Goal: Information Seeking & Learning: Learn about a topic

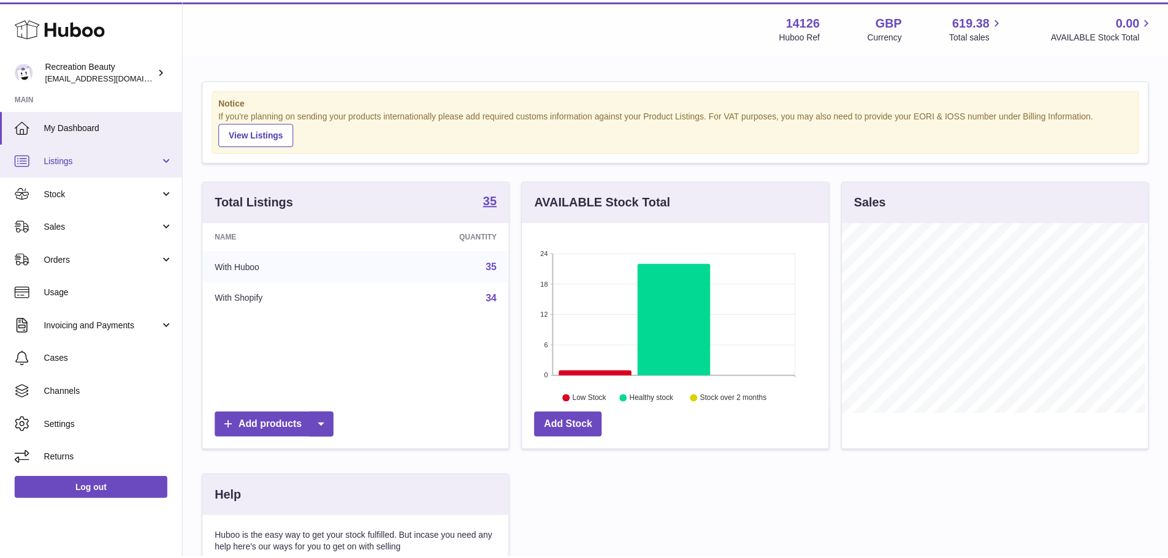
scroll to position [191, 309]
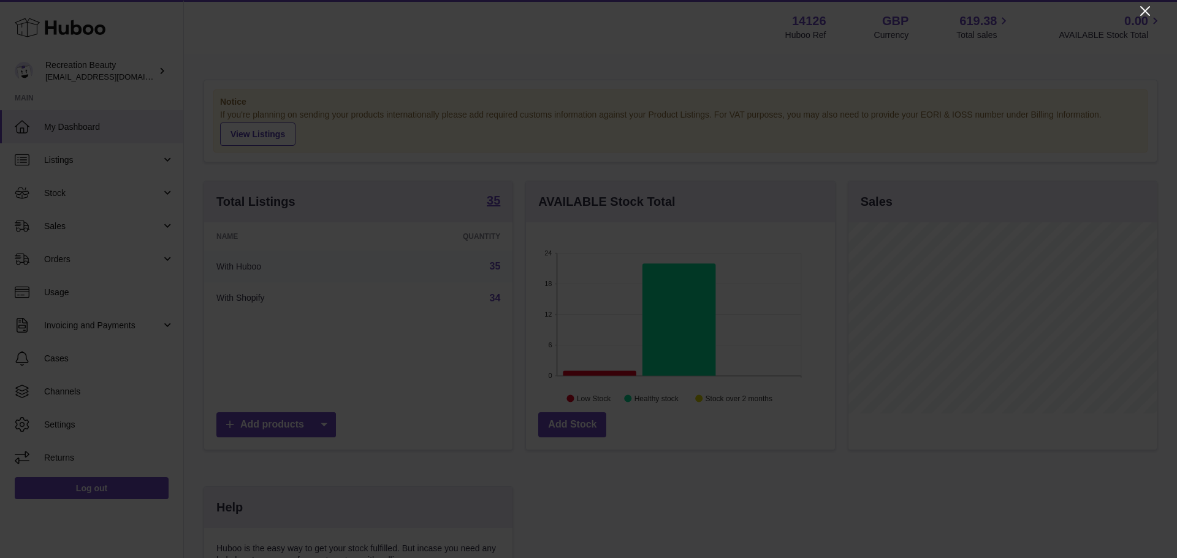
click at [1146, 10] on icon "Close" at bounding box center [1145, 11] width 10 height 10
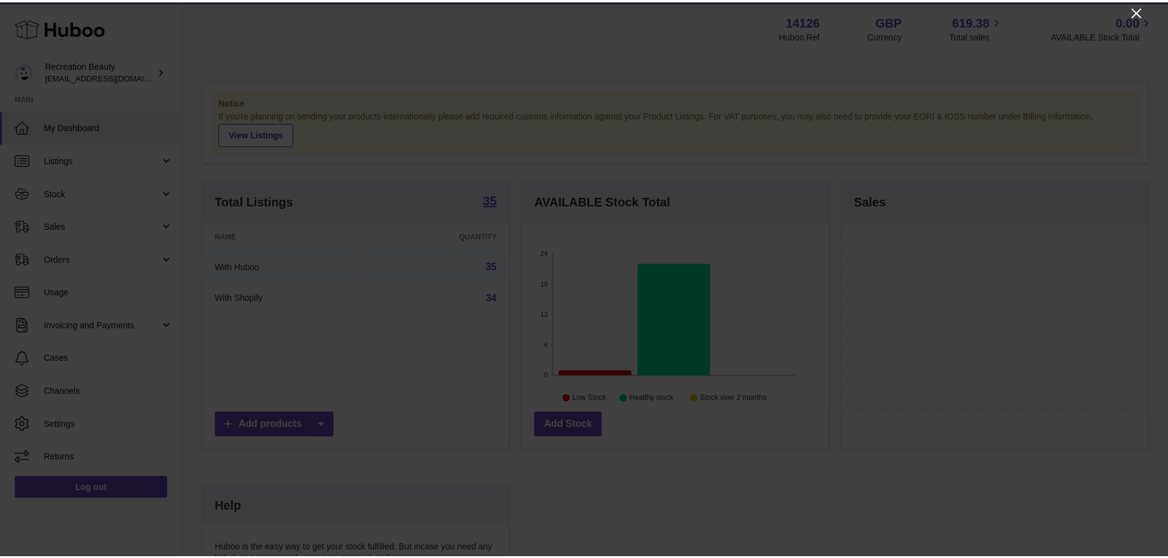
scroll to position [612778, 612664]
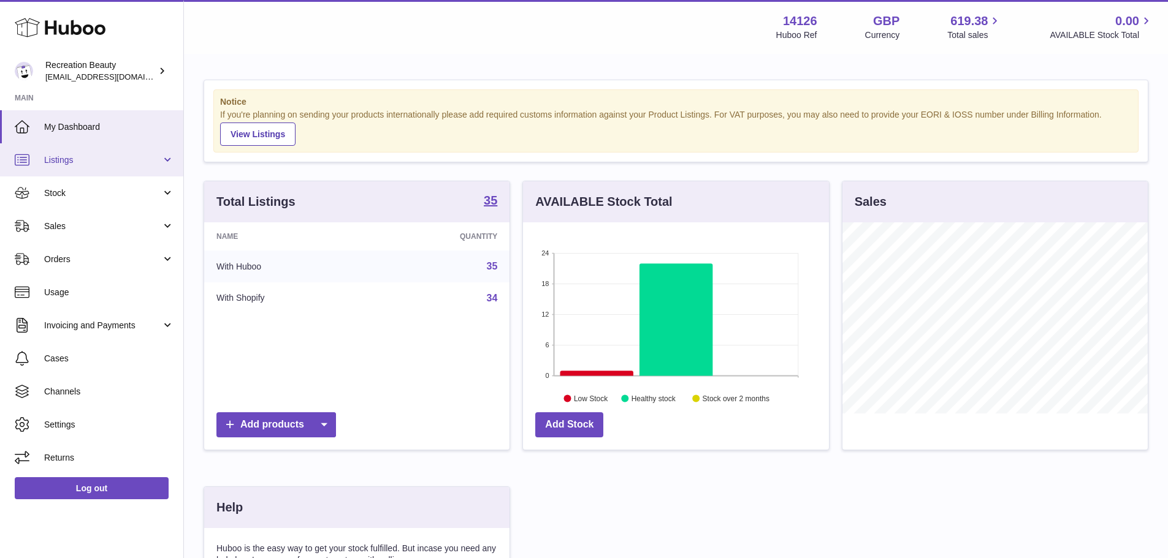
click at [71, 161] on span "Listings" at bounding box center [102, 160] width 117 height 12
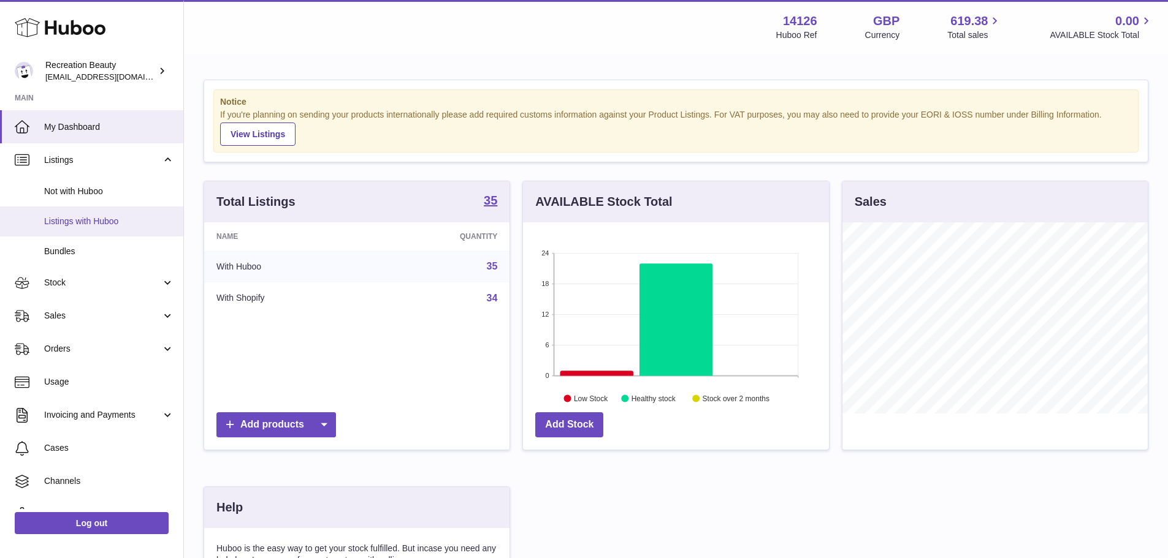
click at [104, 223] on span "Listings with Huboo" at bounding box center [109, 222] width 130 height 12
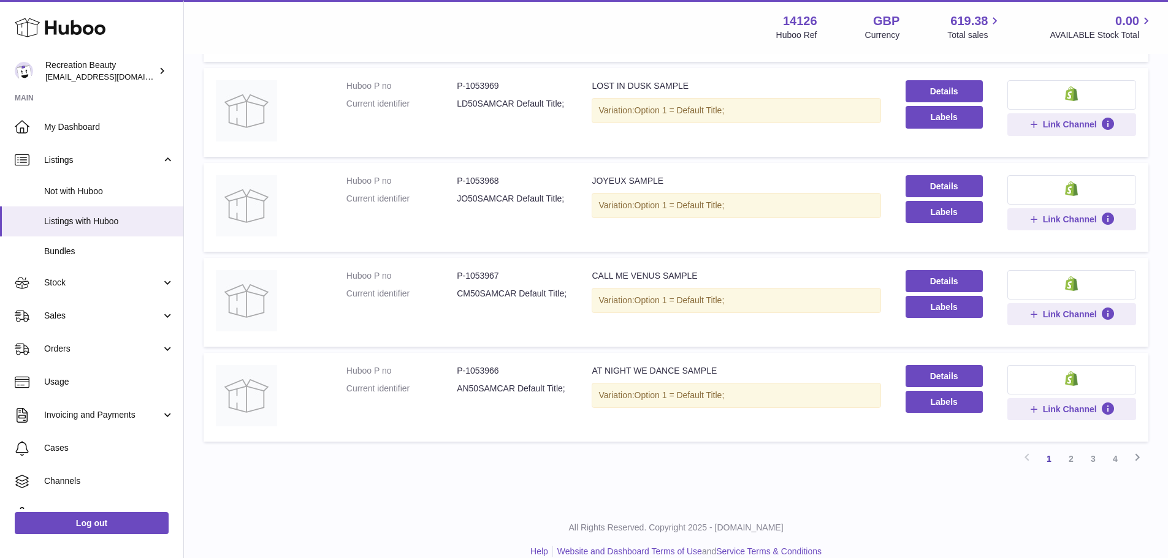
scroll to position [740, 0]
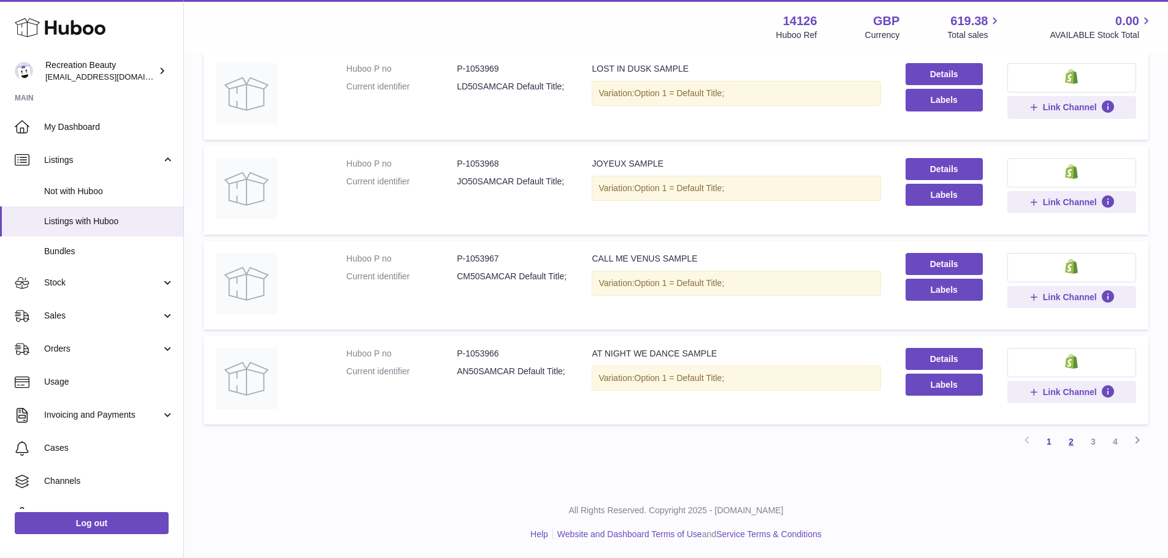
click at [1070, 445] on link "2" at bounding box center [1071, 442] width 22 height 22
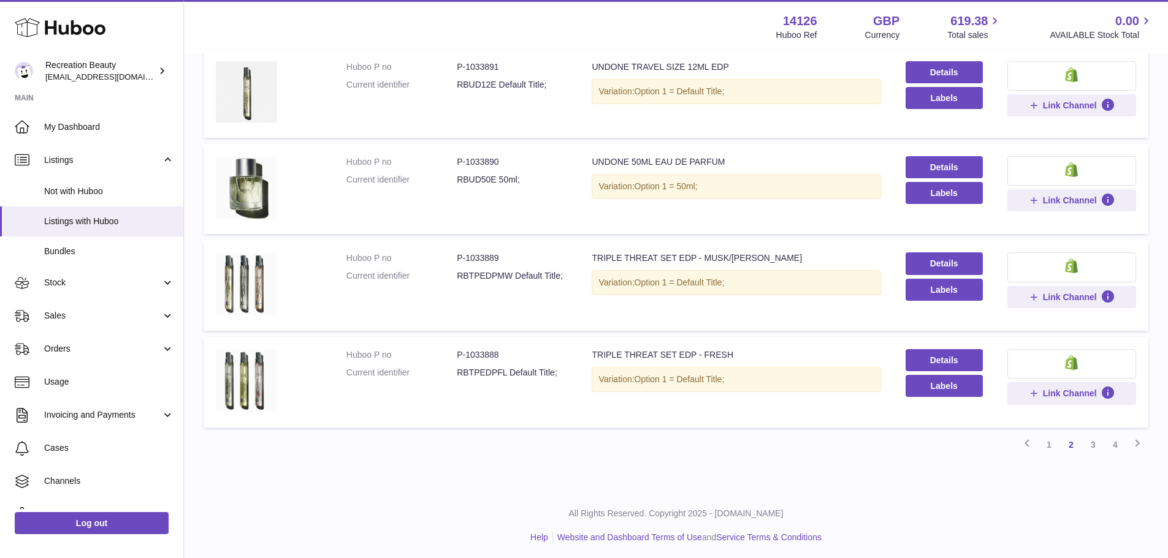
scroll to position [747, 0]
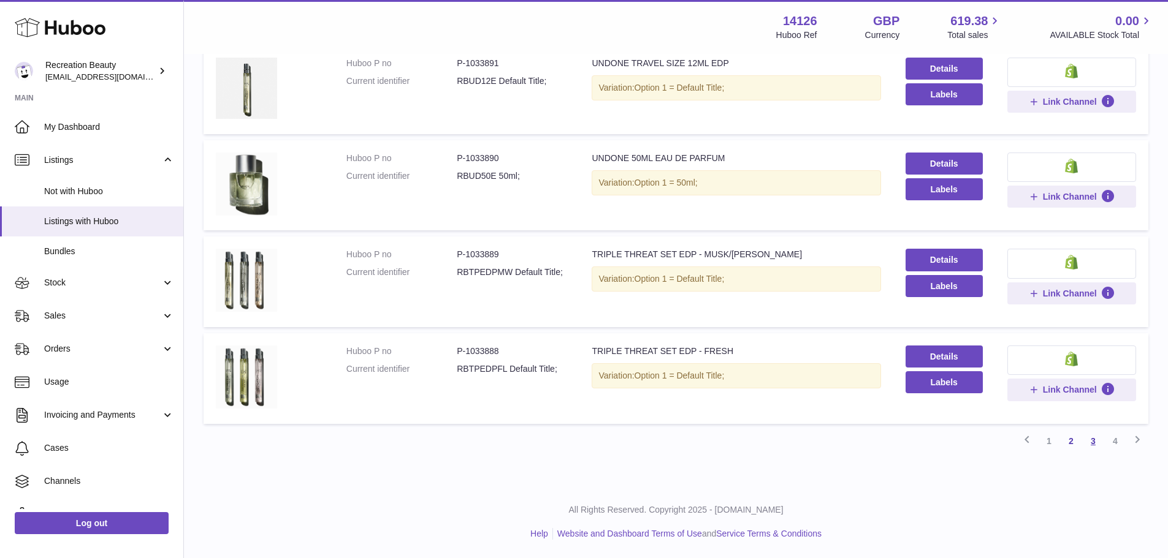
click at [1091, 444] on link "3" at bounding box center [1093, 441] width 22 height 22
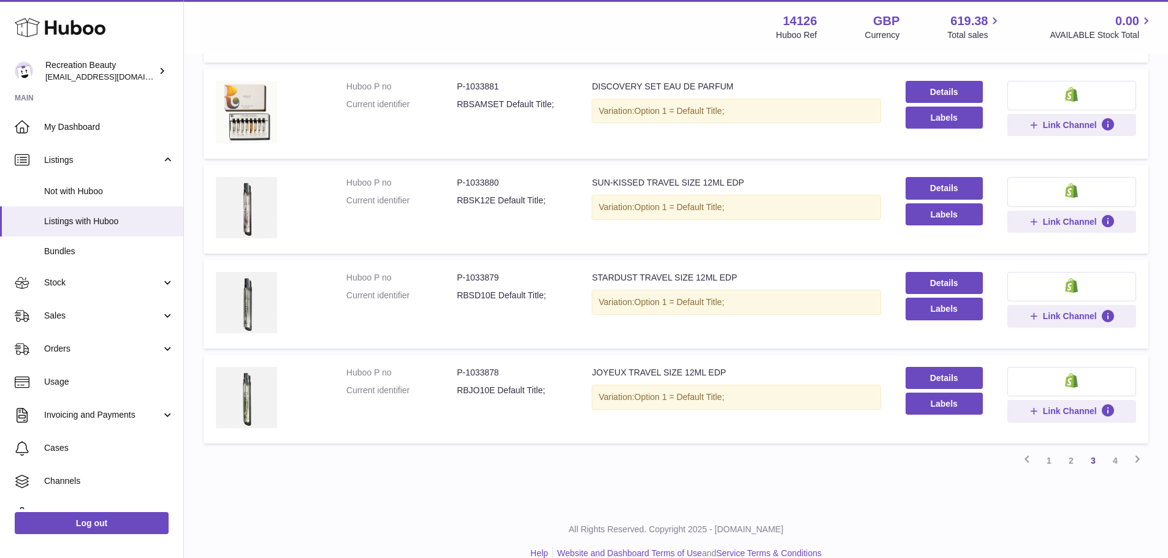
scroll to position [729, 0]
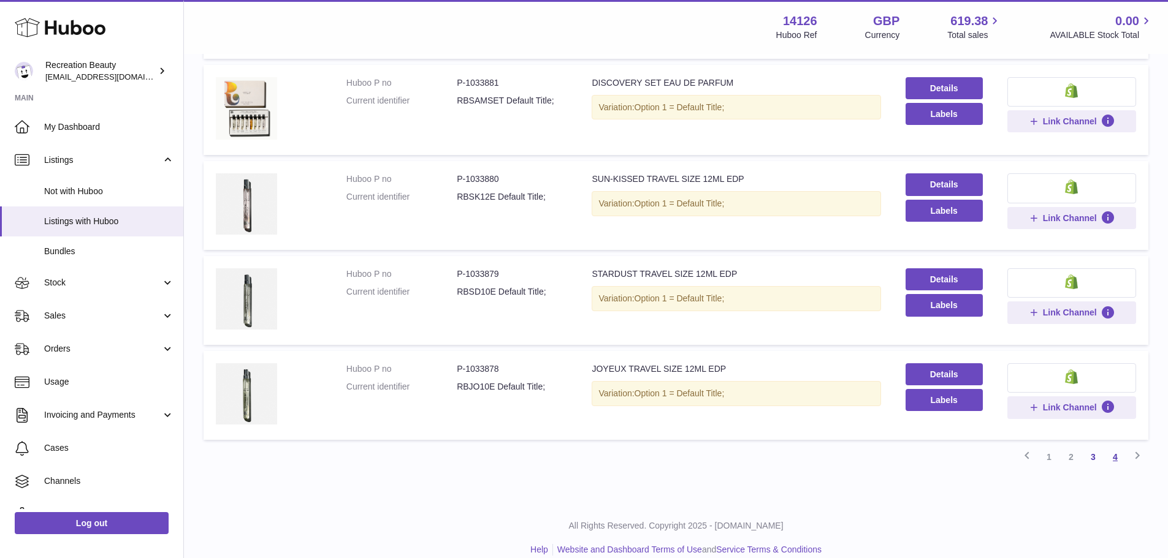
click at [1116, 457] on link "4" at bounding box center [1115, 457] width 22 height 22
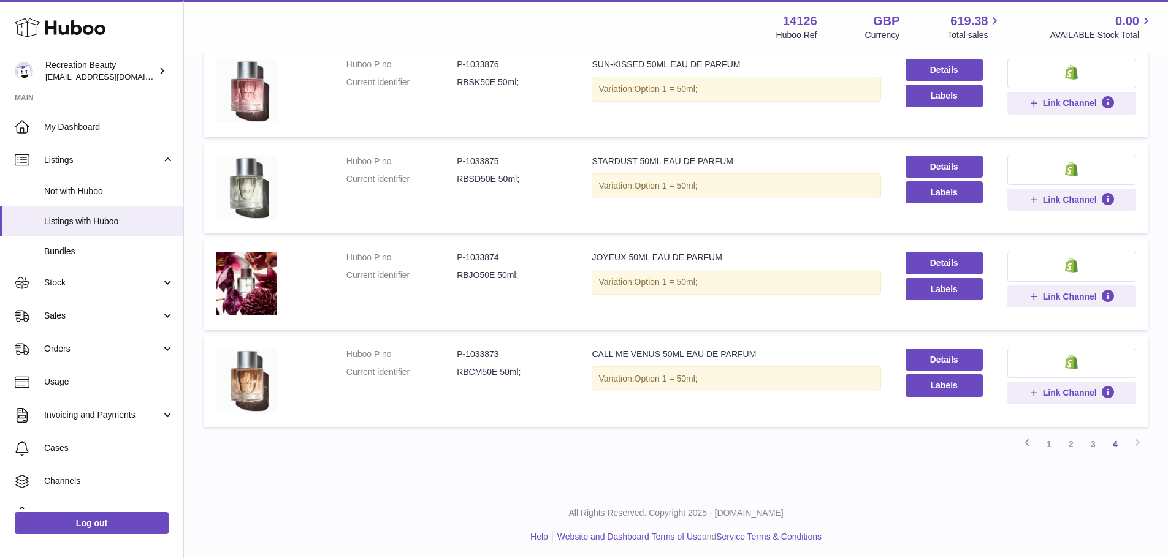
scroll to position [269, 0]
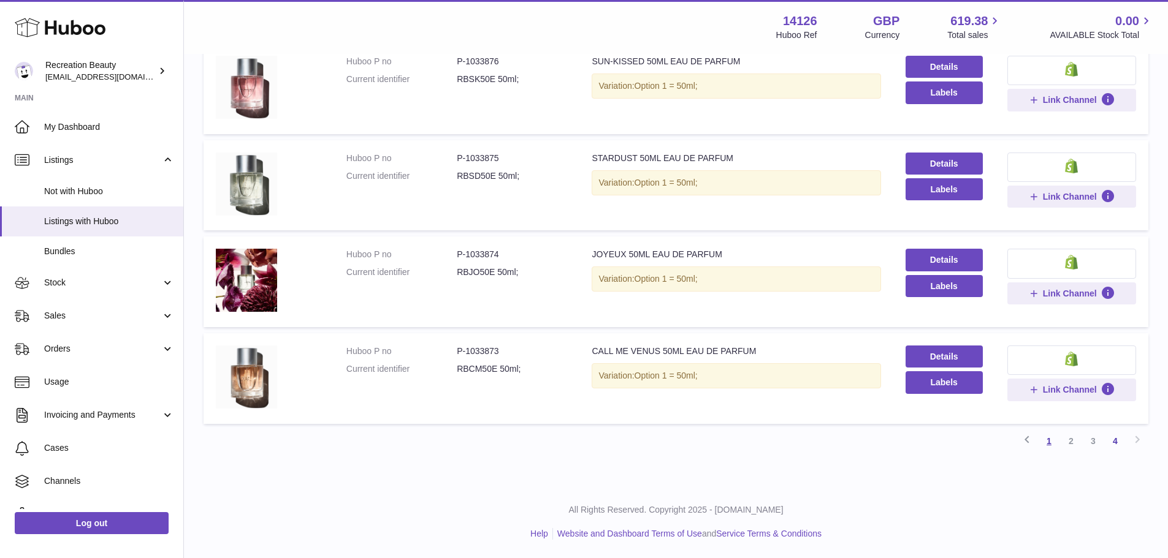
click at [1048, 443] on link "1" at bounding box center [1049, 441] width 22 height 22
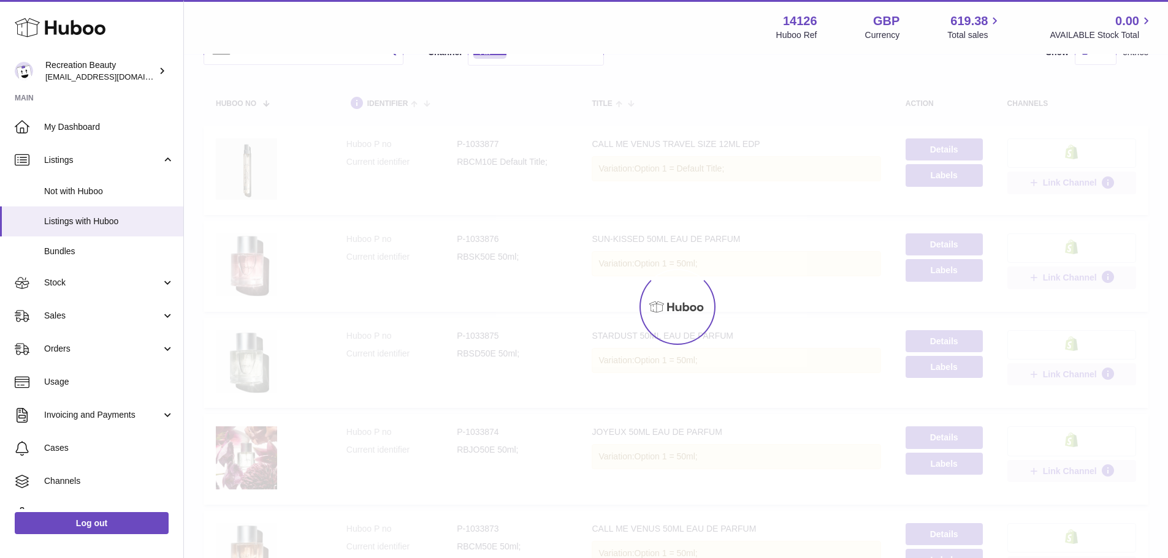
scroll to position [55, 0]
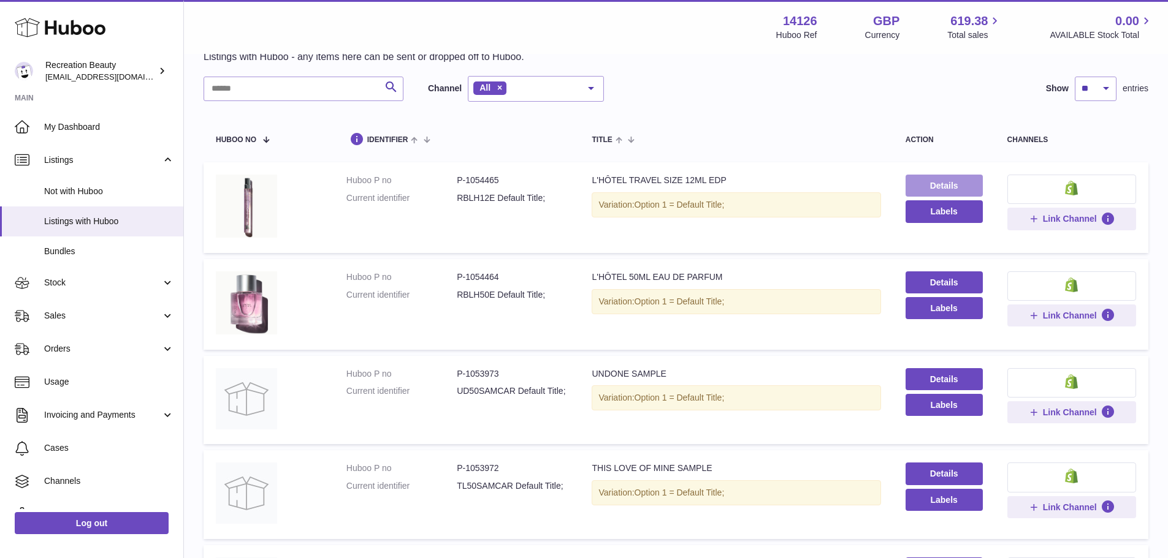
click at [924, 183] on link "Details" at bounding box center [943, 186] width 77 height 22
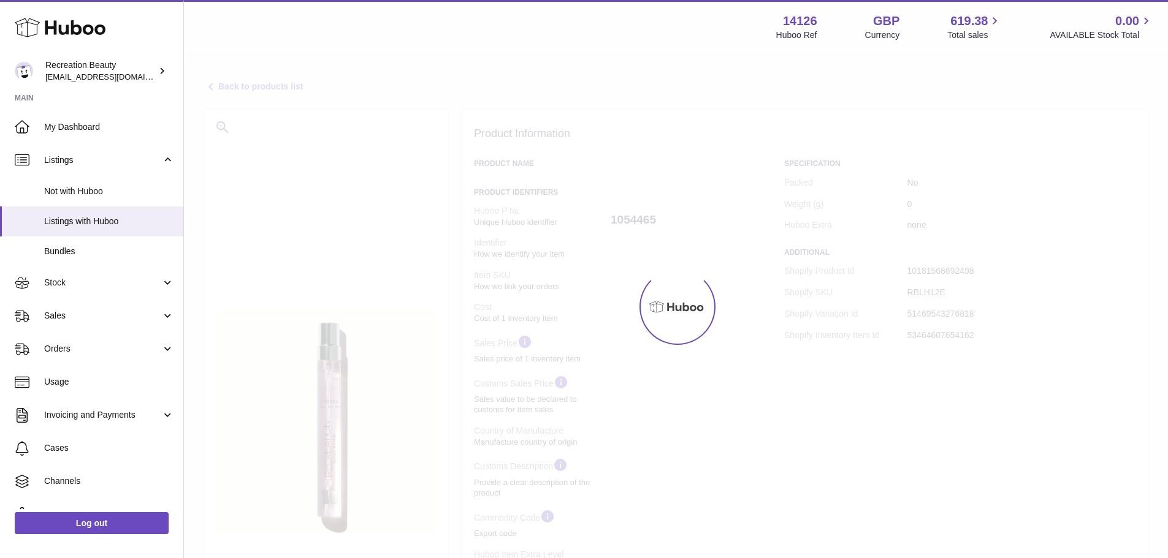
select select "**"
select select "****"
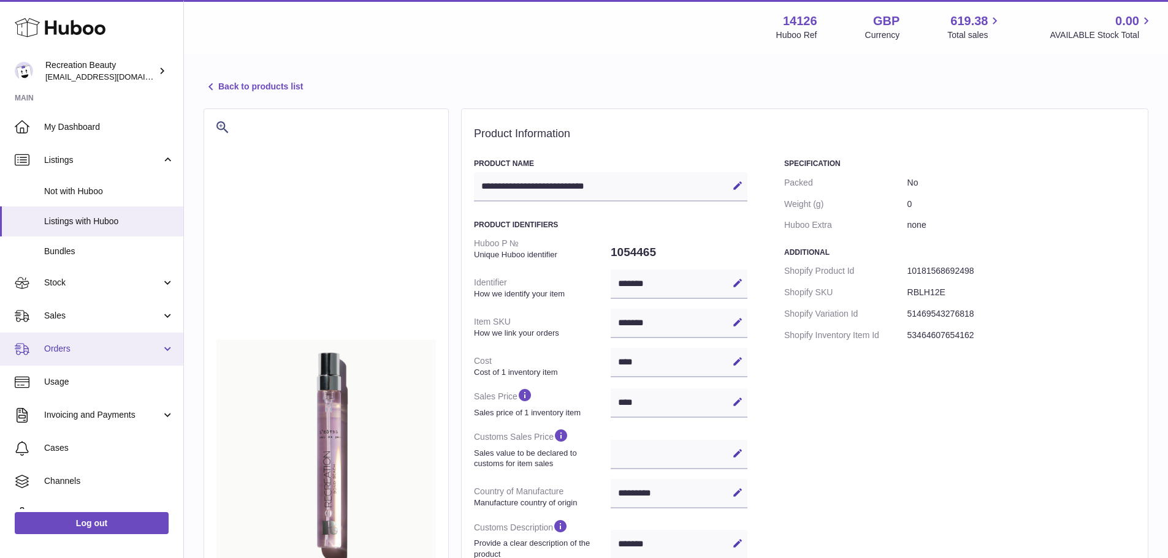
click at [51, 349] on span "Orders" at bounding box center [102, 349] width 117 height 12
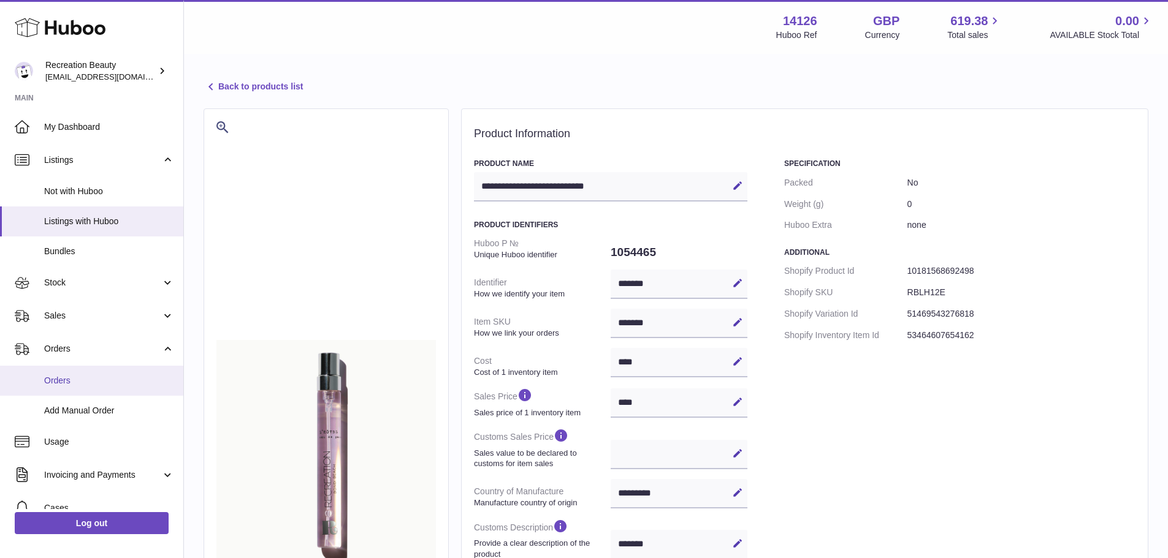
click at [72, 381] on span "Orders" at bounding box center [109, 381] width 130 height 12
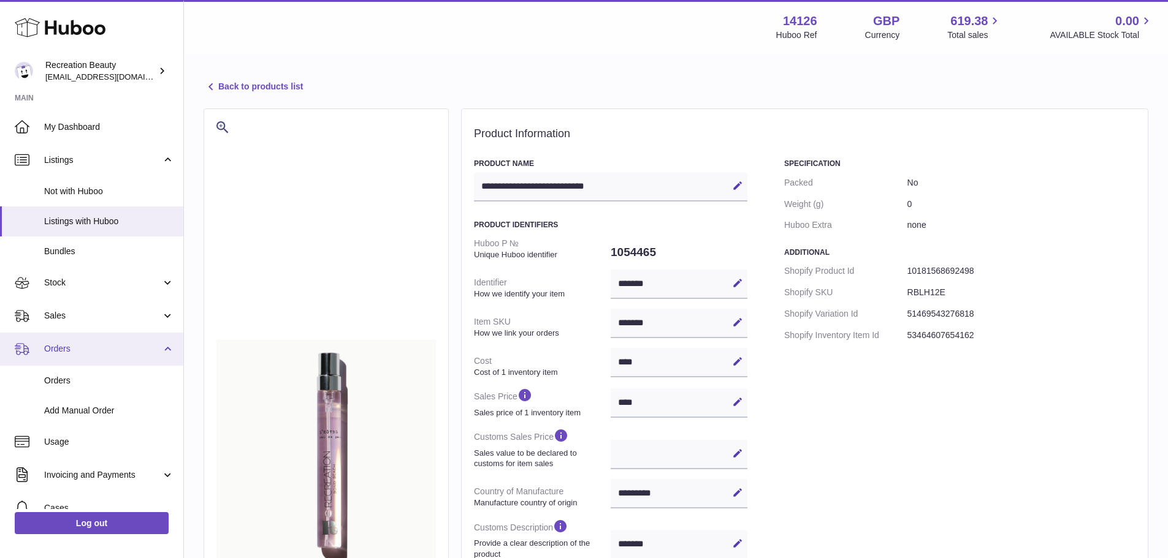
click at [66, 348] on span "Orders" at bounding box center [102, 349] width 117 height 12
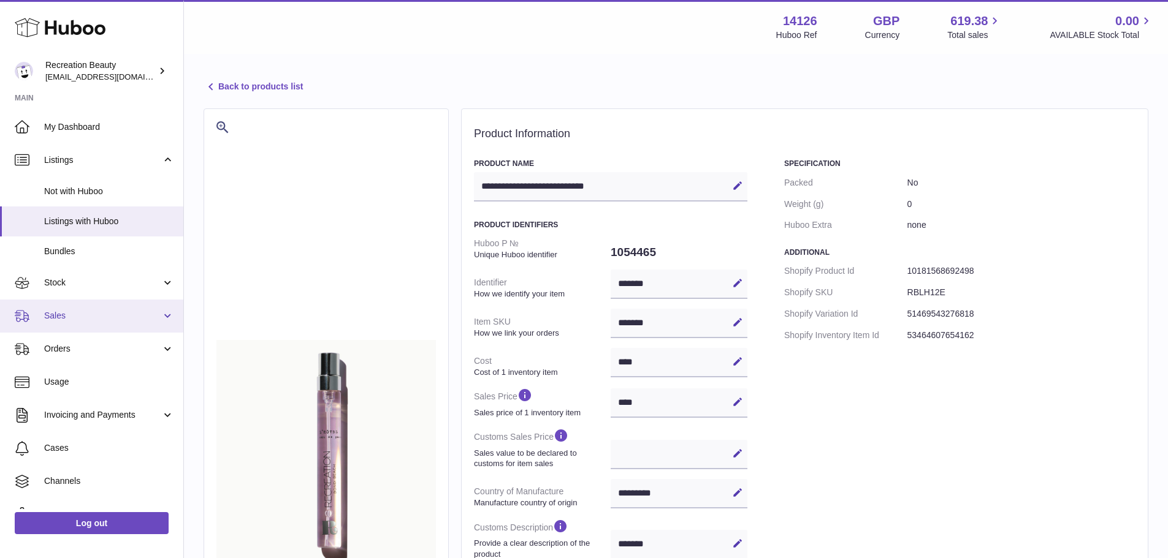
click at [49, 308] on link "Sales" at bounding box center [91, 316] width 183 height 33
click at [49, 310] on span "Sales" at bounding box center [102, 316] width 117 height 12
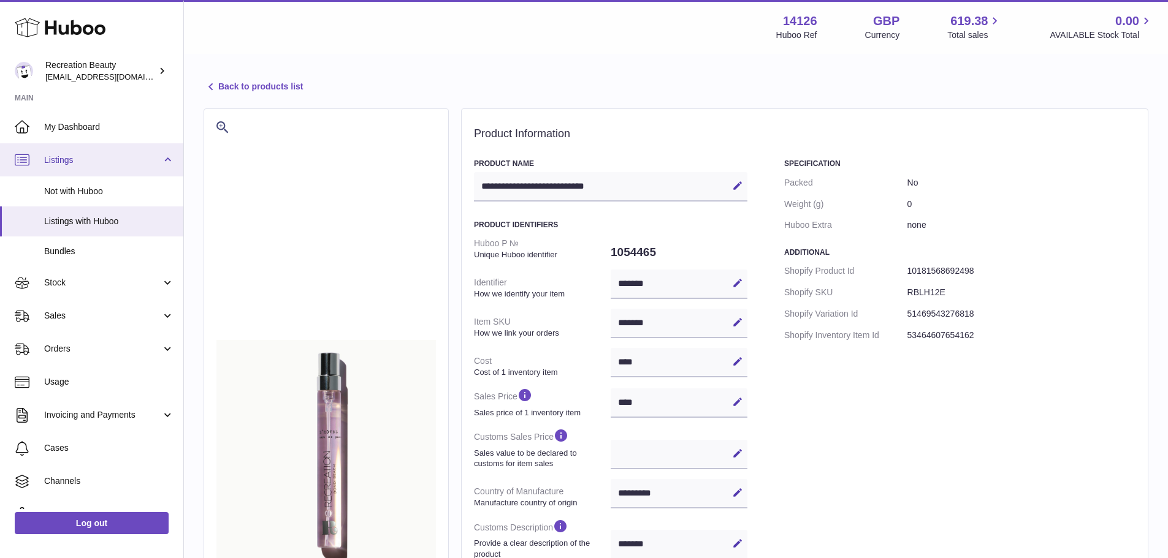
click at [65, 161] on span "Listings" at bounding box center [102, 160] width 117 height 12
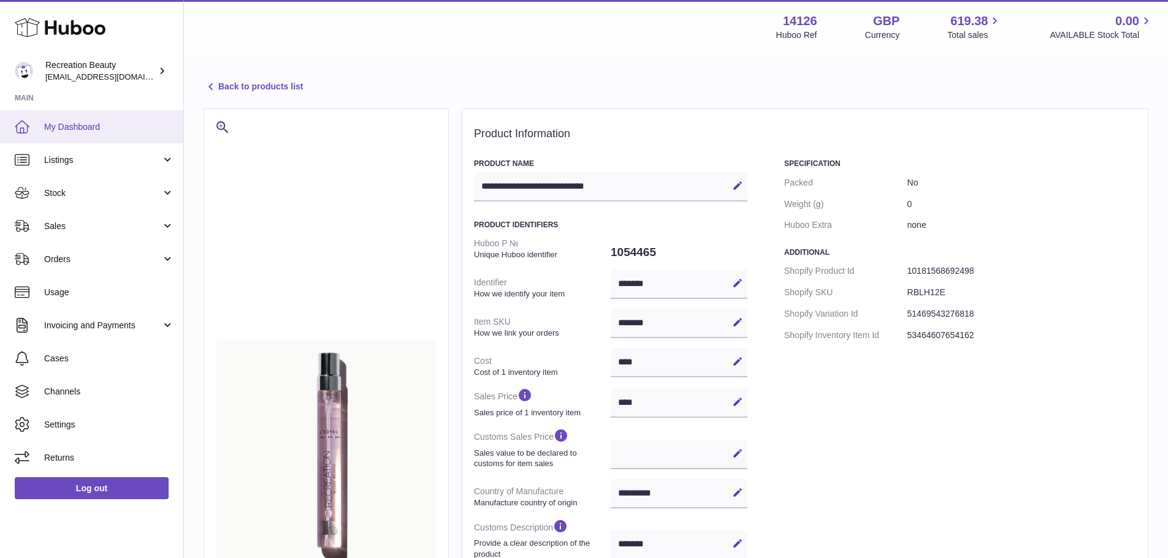
click at [73, 140] on link "My Dashboard" at bounding box center [91, 126] width 183 height 33
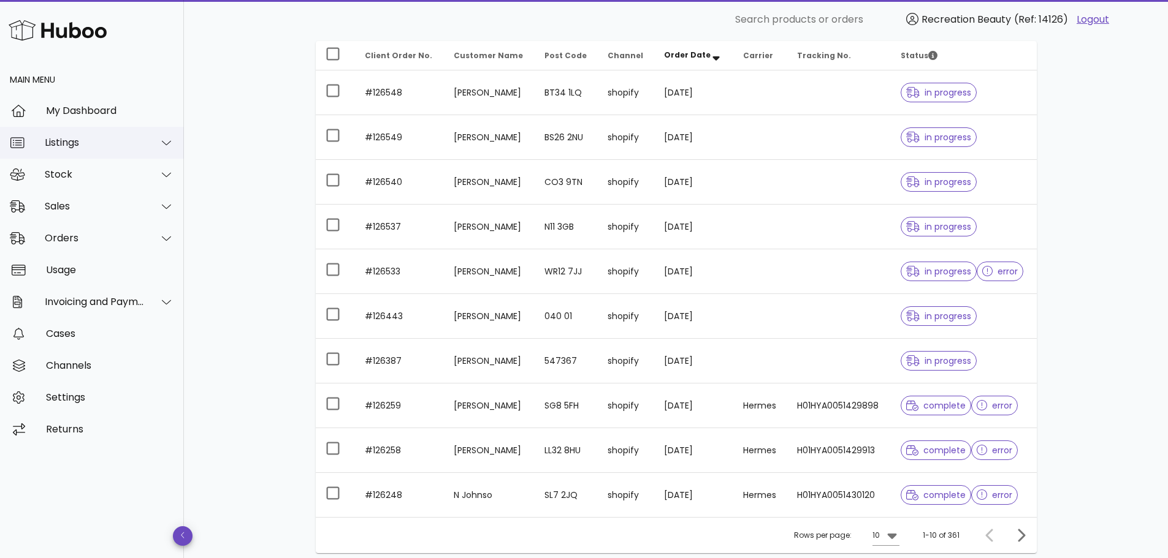
scroll to position [184, 0]
